Goal: Task Accomplishment & Management: Use online tool/utility

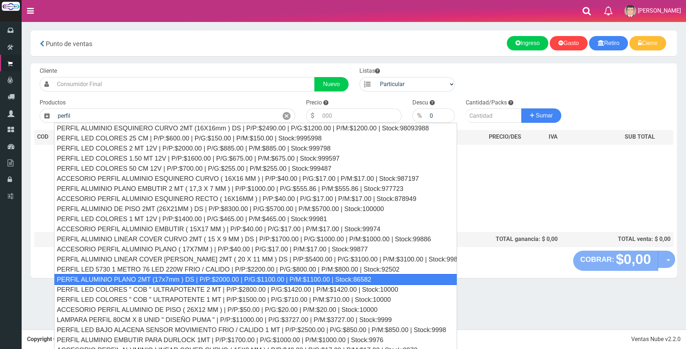
click at [209, 276] on div "PERFIL ALUMINIO PLANO 2MT (17x7mm ) DS | P/P:$2000.00 | P/G:$1100.00 | P/M:$110…" at bounding box center [255, 279] width 403 height 11
type input "PERFIL ALUMINIO PLANO 2MT (17x7mm ) DS | P/P:$2000.00 | P/G:$1100.00 | P/M:$110…"
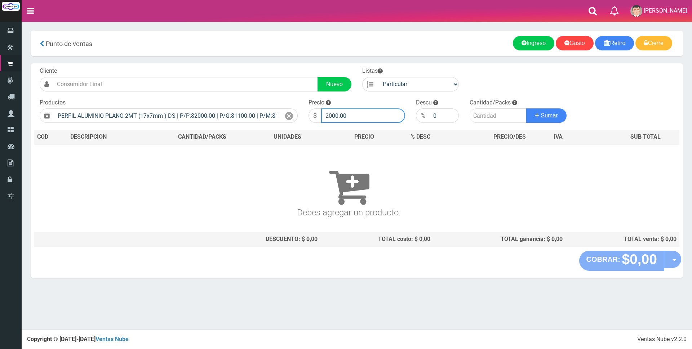
click at [359, 115] on input "2000.00" at bounding box center [363, 115] width 84 height 14
type input "2"
type input "6500"
click at [487, 114] on input "number" at bounding box center [497, 115] width 57 height 14
type input "12"
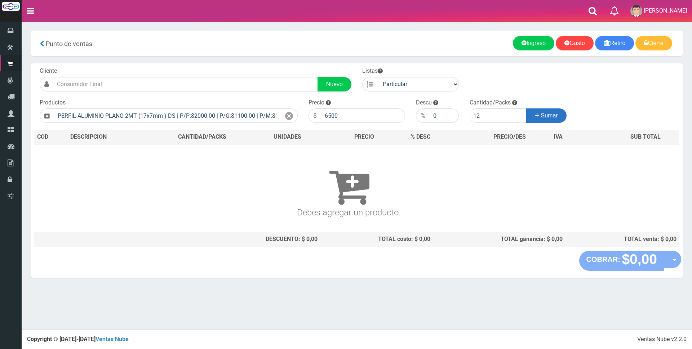
click at [538, 120] on button "Sumar" at bounding box center [546, 115] width 40 height 14
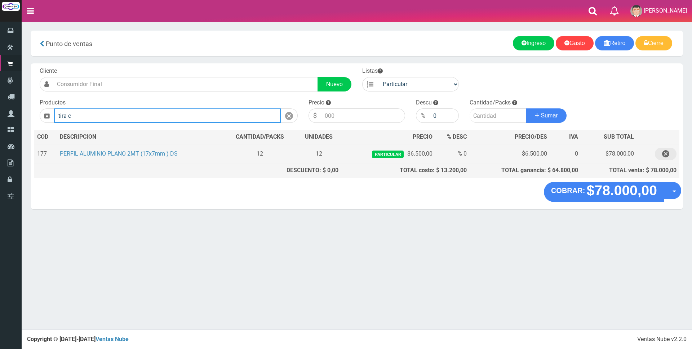
type input "tira c"
click at [666, 153] on icon "button" at bounding box center [665, 154] width 7 height 13
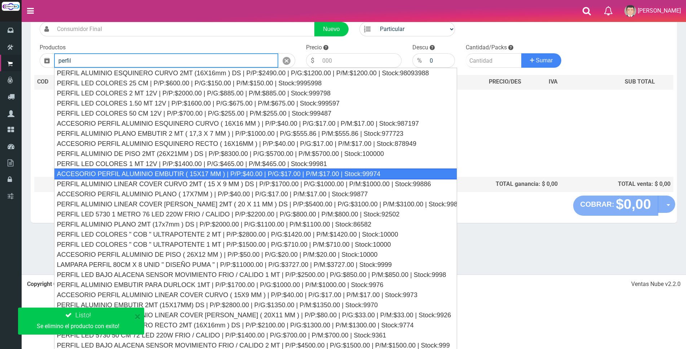
scroll to position [57, 0]
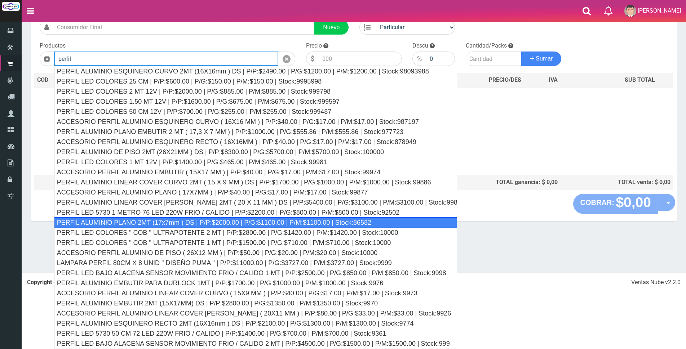
click at [274, 222] on div "PERFIL ALUMINIO PLANO 2MT (17x7mm ) DS | P/P:$2000.00 | P/G:$1100.00 | P/M:$110…" at bounding box center [255, 222] width 403 height 11
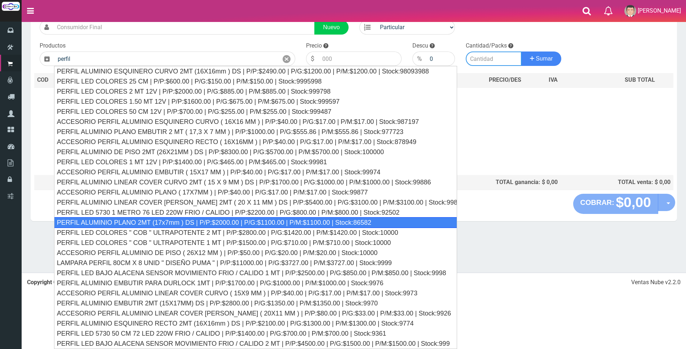
type input "PERFIL ALUMINIO PLANO 2MT (17x7mm ) DS | P/P:$2000.00 | P/G:$1100.00 | P/M:$110…"
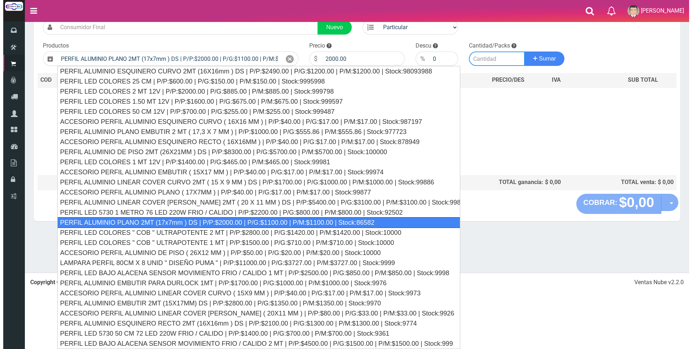
scroll to position [0, 0]
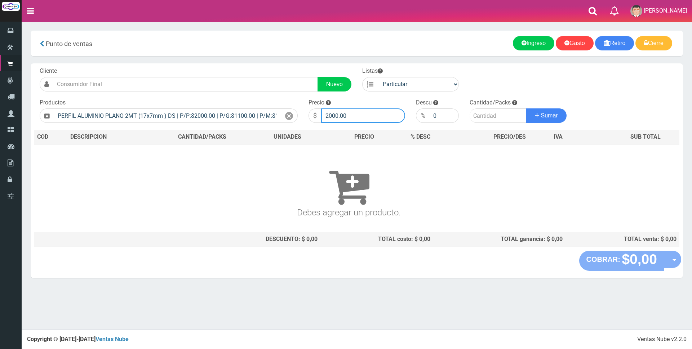
click at [354, 117] on input "2000.00" at bounding box center [363, 115] width 84 height 14
type input "2"
type input "6000"
click at [490, 113] on input "number" at bounding box center [497, 115] width 57 height 14
type input "12"
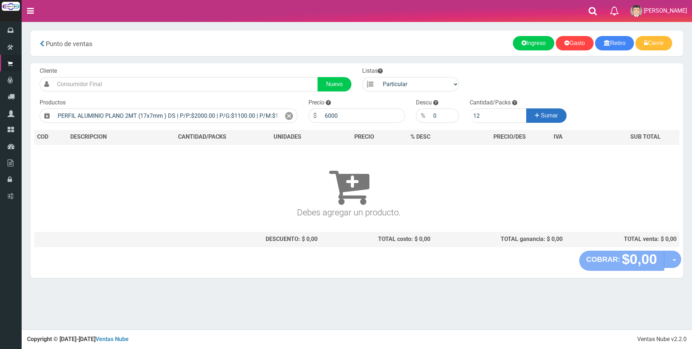
click at [545, 112] on button "Sumar" at bounding box center [546, 115] width 40 height 14
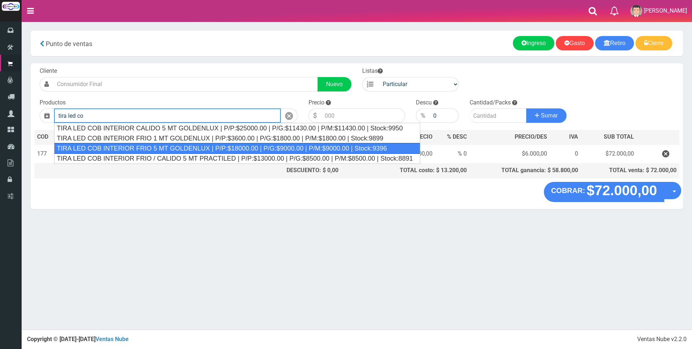
click at [191, 151] on div "TIRA LED COB INTERIOR FRIO 5 MT GOLDENLUX | P/P:$18000.00 | P/G:$9000.00 | P/M:…" at bounding box center [237, 148] width 366 height 11
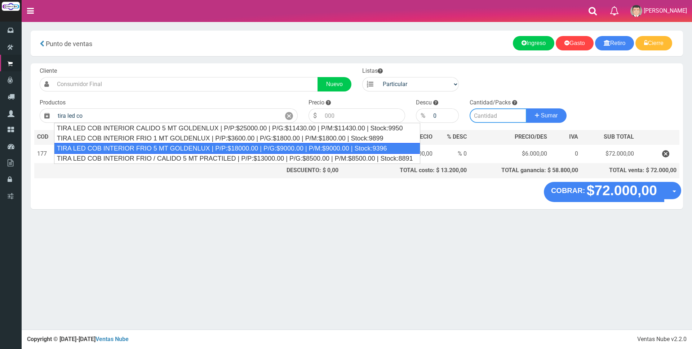
type input "TIRA LED COB INTERIOR FRIO 5 MT GOLDENLUX | P/P:$18000.00 | P/G:$9000.00 | P/M:…"
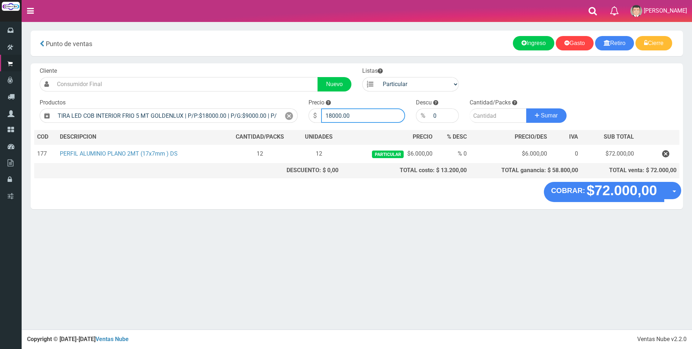
click at [353, 116] on input "18000.00" at bounding box center [363, 115] width 84 height 14
type input "1"
type input "21000"
click at [481, 116] on input "number" at bounding box center [497, 115] width 57 height 14
type input "5"
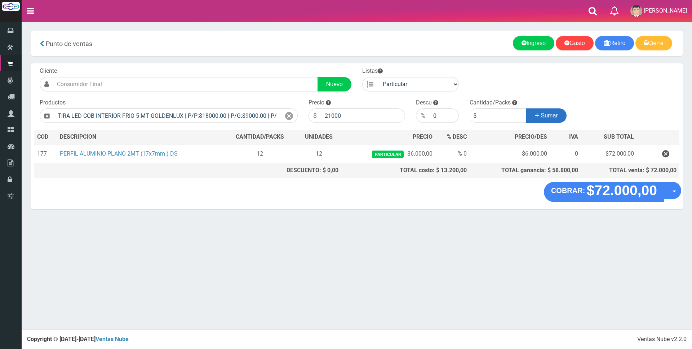
click at [535, 121] on button "Sumar" at bounding box center [546, 115] width 40 height 14
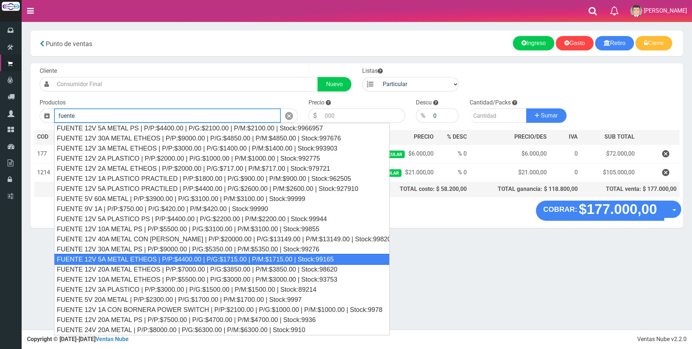
click at [215, 259] on div "FUENTE 12V 5A METAL ETHEOS | P/P:$4400.00 | P/G:$1715.00 | P/M:$1715.00 | Stock…" at bounding box center [221, 259] width 335 height 11
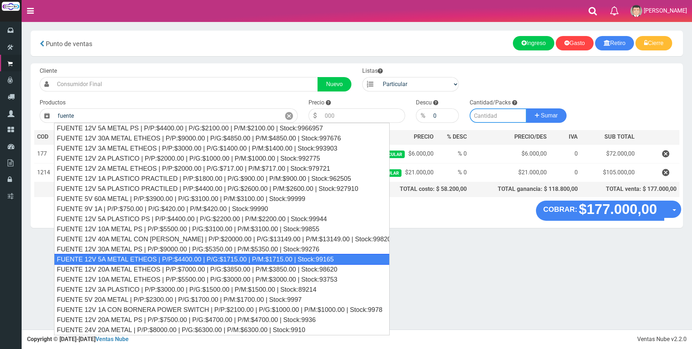
type input "FUENTE 12V 5A METAL ETHEOS | P/P:$4400.00 | P/G:$1715.00 | P/M:$1715.00 | Stock…"
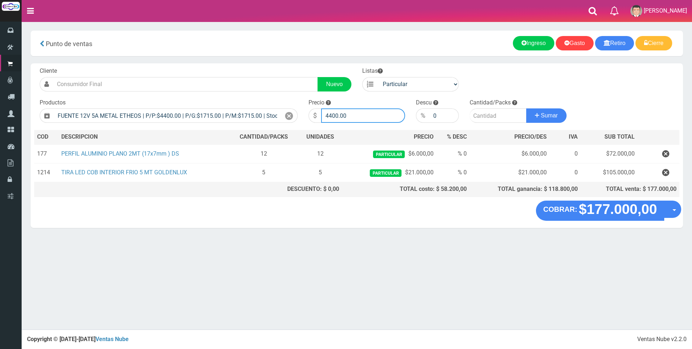
click at [356, 116] on input "4400.00" at bounding box center [363, 115] width 84 height 14
type input "4"
type input "10000"
click at [483, 113] on input "number" at bounding box center [497, 115] width 57 height 14
type input "2"
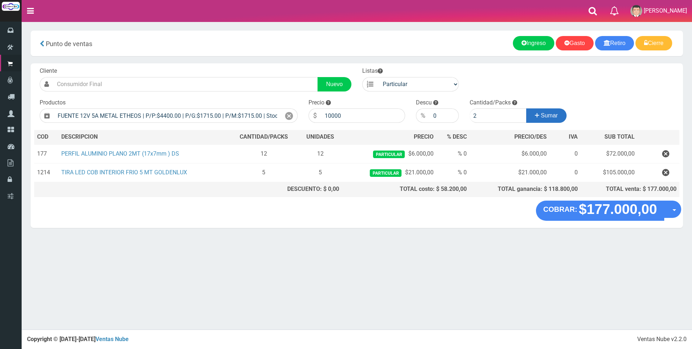
click at [551, 115] on span "Sumar" at bounding box center [549, 115] width 17 height 6
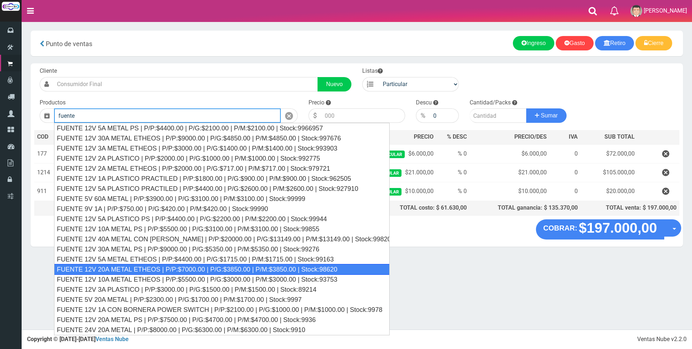
click at [177, 271] on div "FUENTE 12V 20A METAL ETHEOS | P/P:$7000.00 | P/G:$3850.00 | P/M:$3850.00 | Stoc…" at bounding box center [221, 269] width 335 height 11
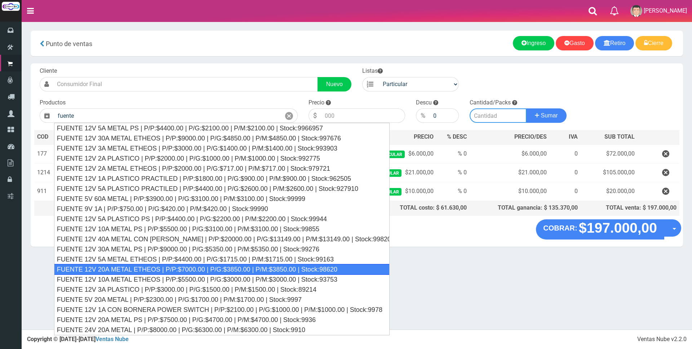
type input "FUENTE 12V 20A METAL ETHEOS | P/P:$7000.00 | P/G:$3850.00 | P/M:$3850.00 | Stoc…"
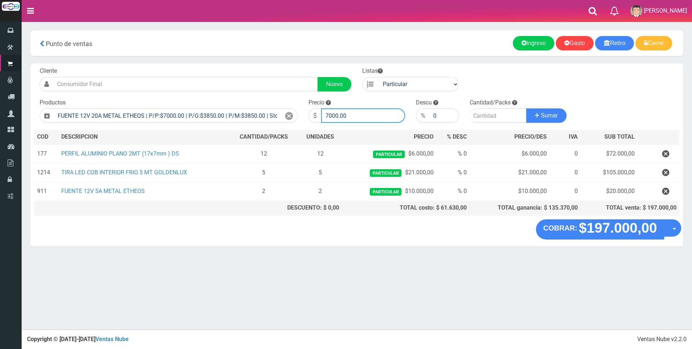
click at [356, 115] on input "7000.00" at bounding box center [363, 115] width 84 height 14
type input "7"
type input "20000"
click at [477, 115] on input "number" at bounding box center [497, 115] width 57 height 14
type input "1"
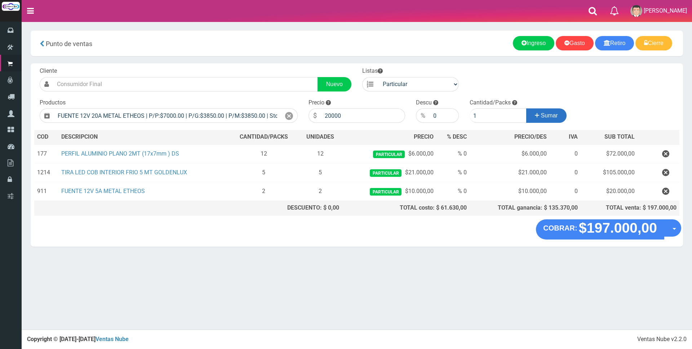
click at [554, 116] on span "Sumar" at bounding box center [549, 115] width 17 height 6
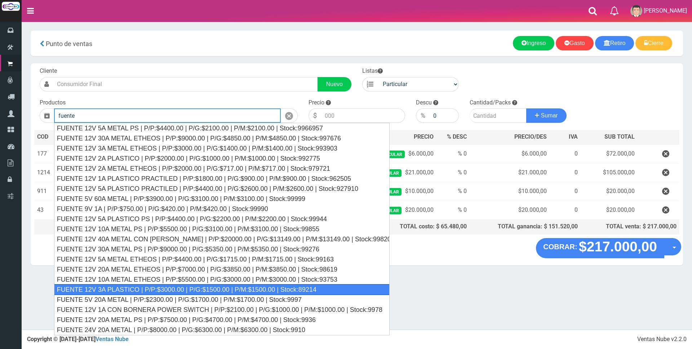
click at [232, 287] on div "FUENTE 12V 3A PLASTICO | P/P:$3000.00 | P/G:$1500.00 | P/M:$1500.00 | Stock:892…" at bounding box center [221, 289] width 335 height 11
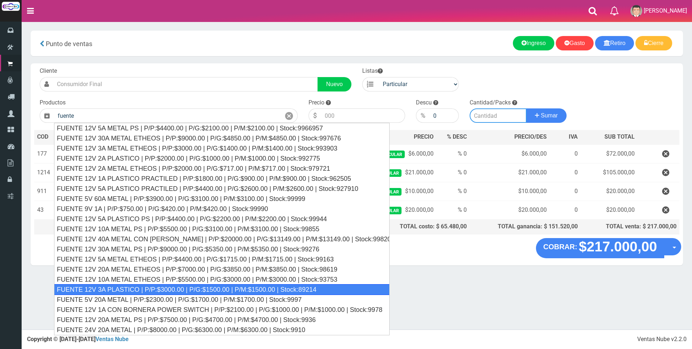
type input "FUENTE 12V 3A PLASTICO | P/P:$3000.00 | P/G:$1500.00 | P/M:$1500.00 | Stock:892…"
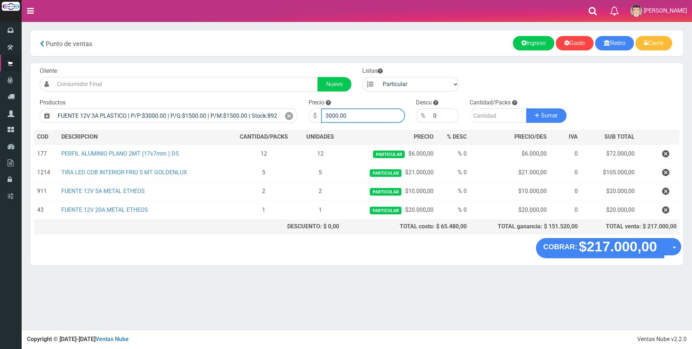
click at [365, 115] on input "3000.00" at bounding box center [363, 115] width 84 height 14
type input "3"
type input "8000"
click at [498, 116] on input "number" at bounding box center [497, 115] width 57 height 14
type input "1"
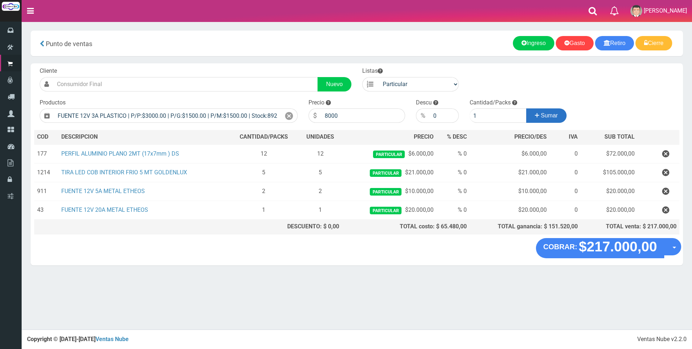
click at [544, 114] on span "Sumar" at bounding box center [549, 115] width 17 height 6
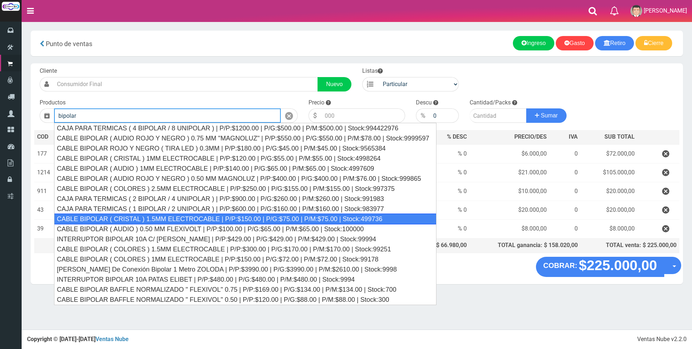
click at [300, 219] on div "CABLE BIPOLAR ( CRISTAL ) 1.5MM ELECTROCABLE | P/P:$150.00 | P/G:$75.00 | P/M:$…" at bounding box center [245, 219] width 382 height 11
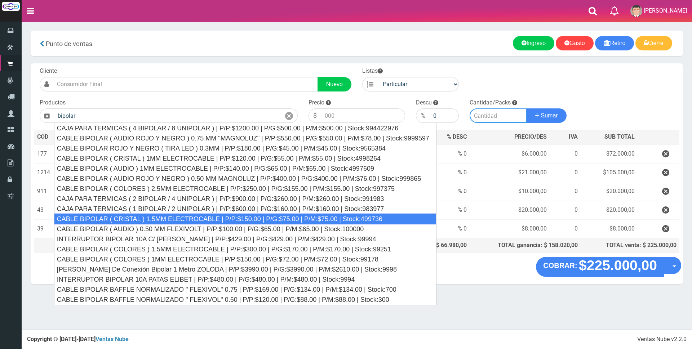
type input "CABLE BIPOLAR ( CRISTAL ) 1.5MM ELECTROCABLE | P/P:$150.00 | P/G:$75.00 | P/M:$…"
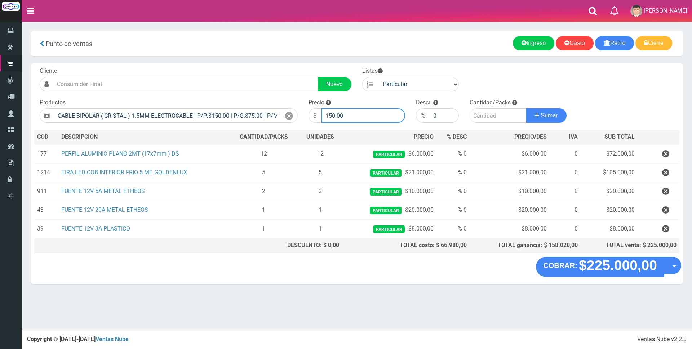
click at [354, 114] on input "150.00" at bounding box center [363, 115] width 84 height 14
type input "1"
type input "1600"
click at [497, 114] on input "number" at bounding box center [497, 115] width 57 height 14
type input "15"
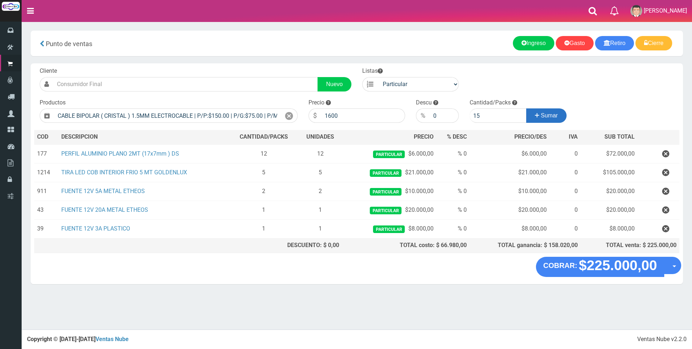
click at [540, 110] on button "Sumar" at bounding box center [546, 115] width 40 height 14
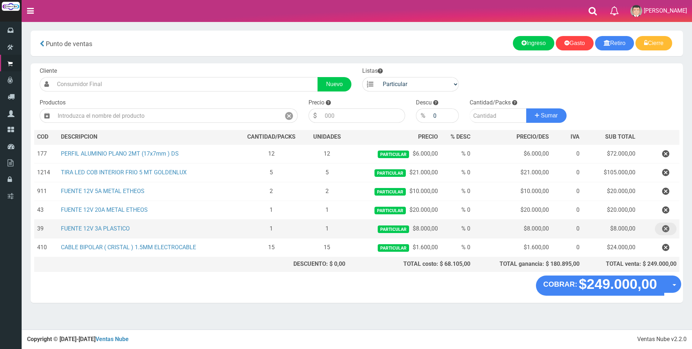
click at [665, 231] on icon "button" at bounding box center [665, 229] width 7 height 13
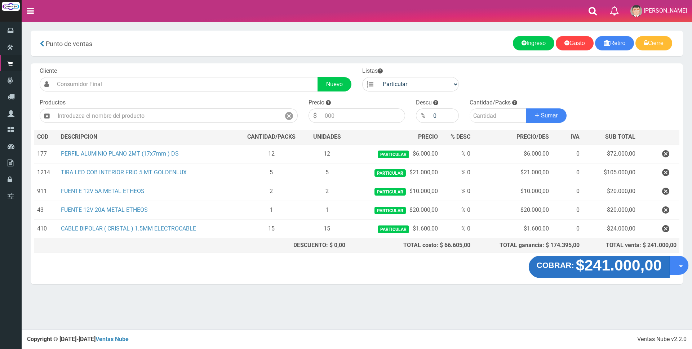
click at [626, 271] on strong "$241.000,00" at bounding box center [619, 265] width 86 height 17
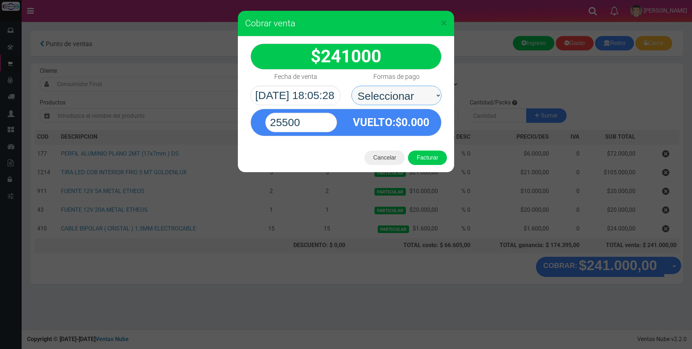
click at [386, 95] on select "Seleccionar Efectivo Tarjeta de Crédito Depósito Débito" at bounding box center [396, 95] width 90 height 19
select select "Efectivo"
click at [351, 86] on select "Seleccionar Efectivo Tarjeta de Crédito Depósito Débito" at bounding box center [396, 95] width 90 height 19
click at [331, 127] on input "25500" at bounding box center [301, 122] width 72 height 19
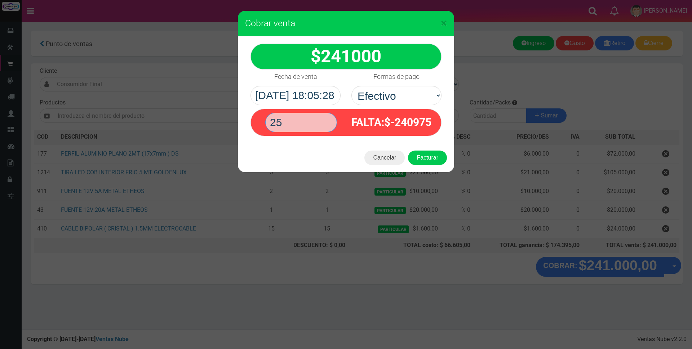
type input "2"
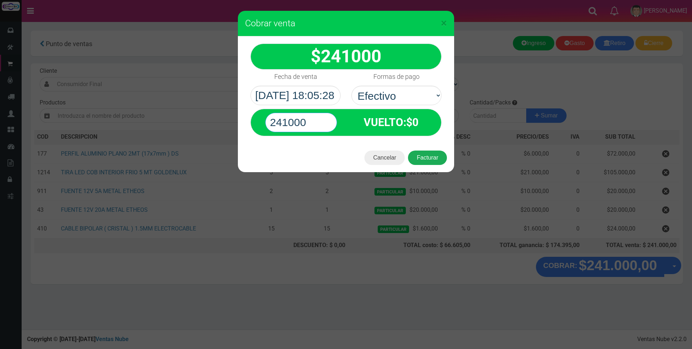
type input "241000"
click at [427, 162] on button "Facturar" at bounding box center [427, 158] width 39 height 14
